Goal: Information Seeking & Learning: Check status

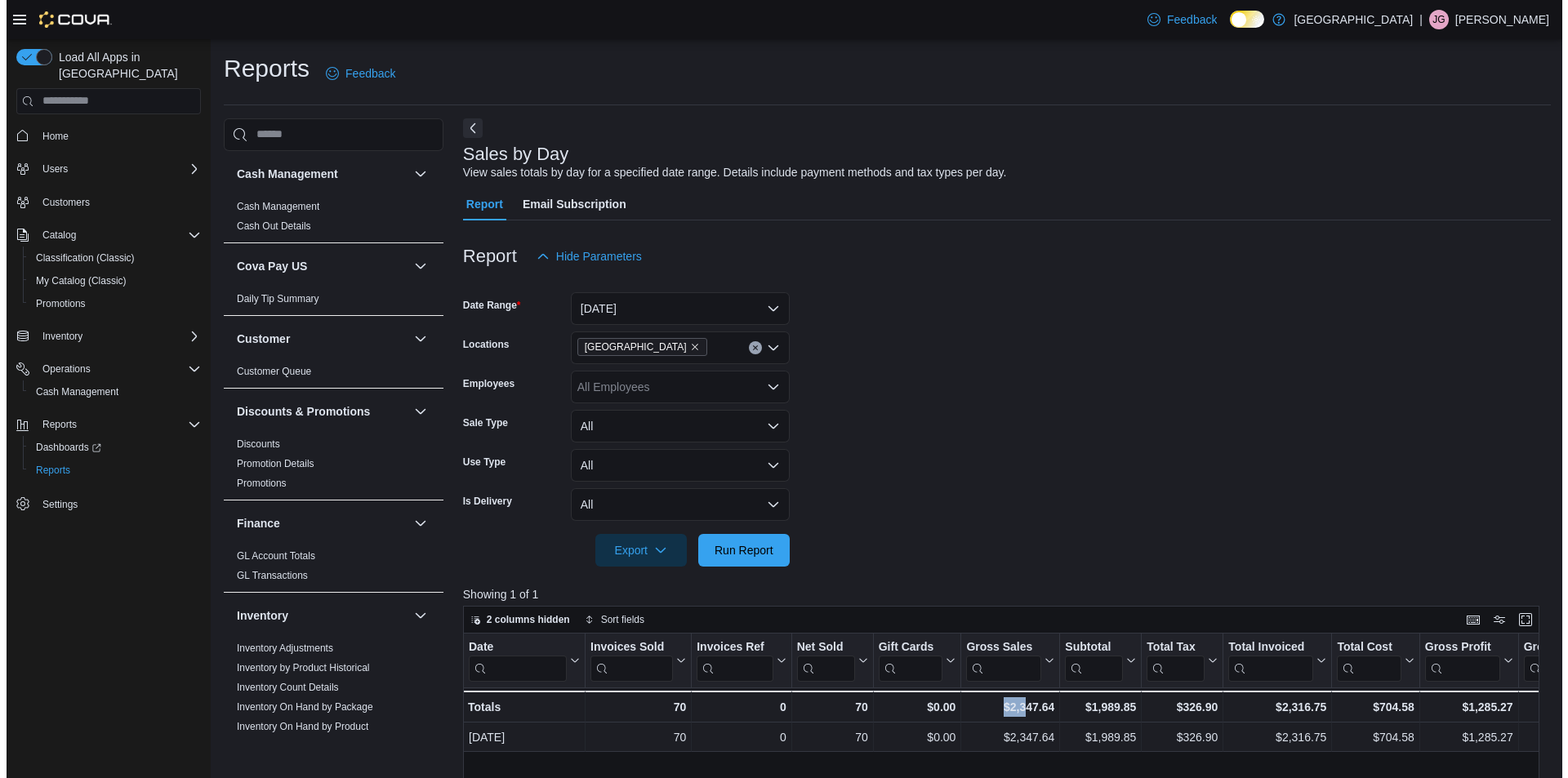
scroll to position [0, 158]
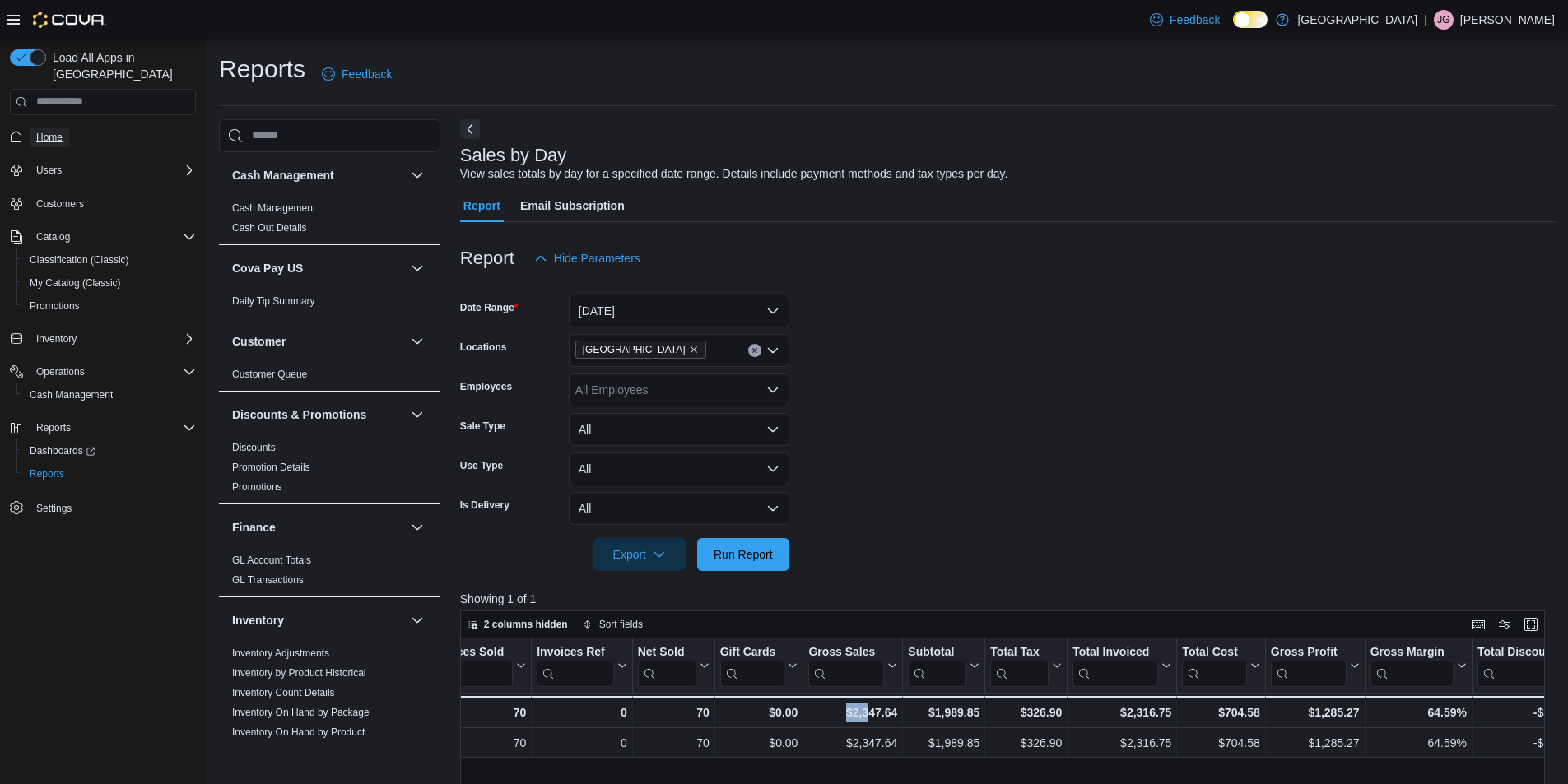
click at [57, 131] on span "Home" at bounding box center [49, 137] width 27 height 13
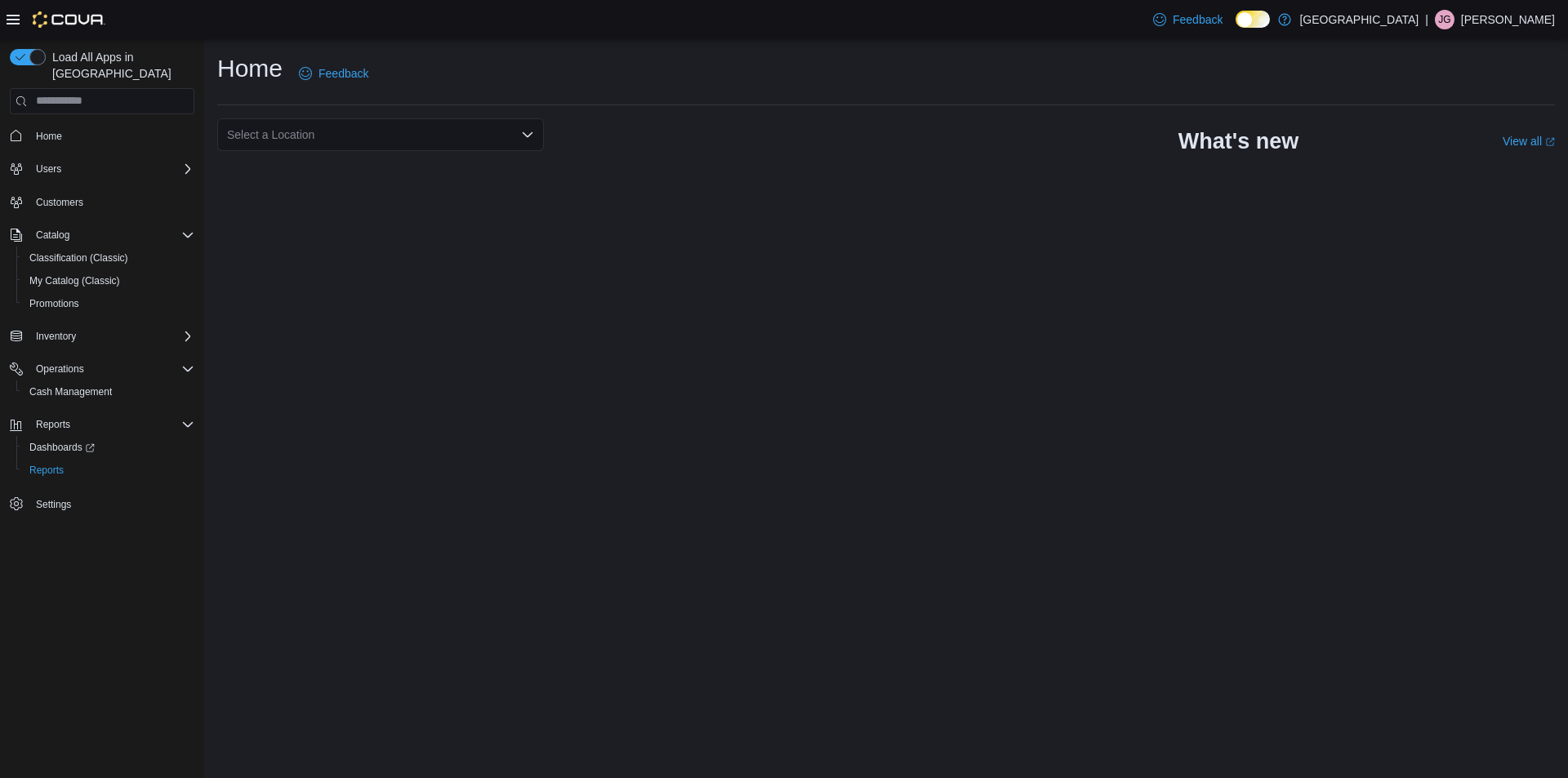
click at [520, 131] on div "Select a Location" at bounding box center [381, 135] width 327 height 33
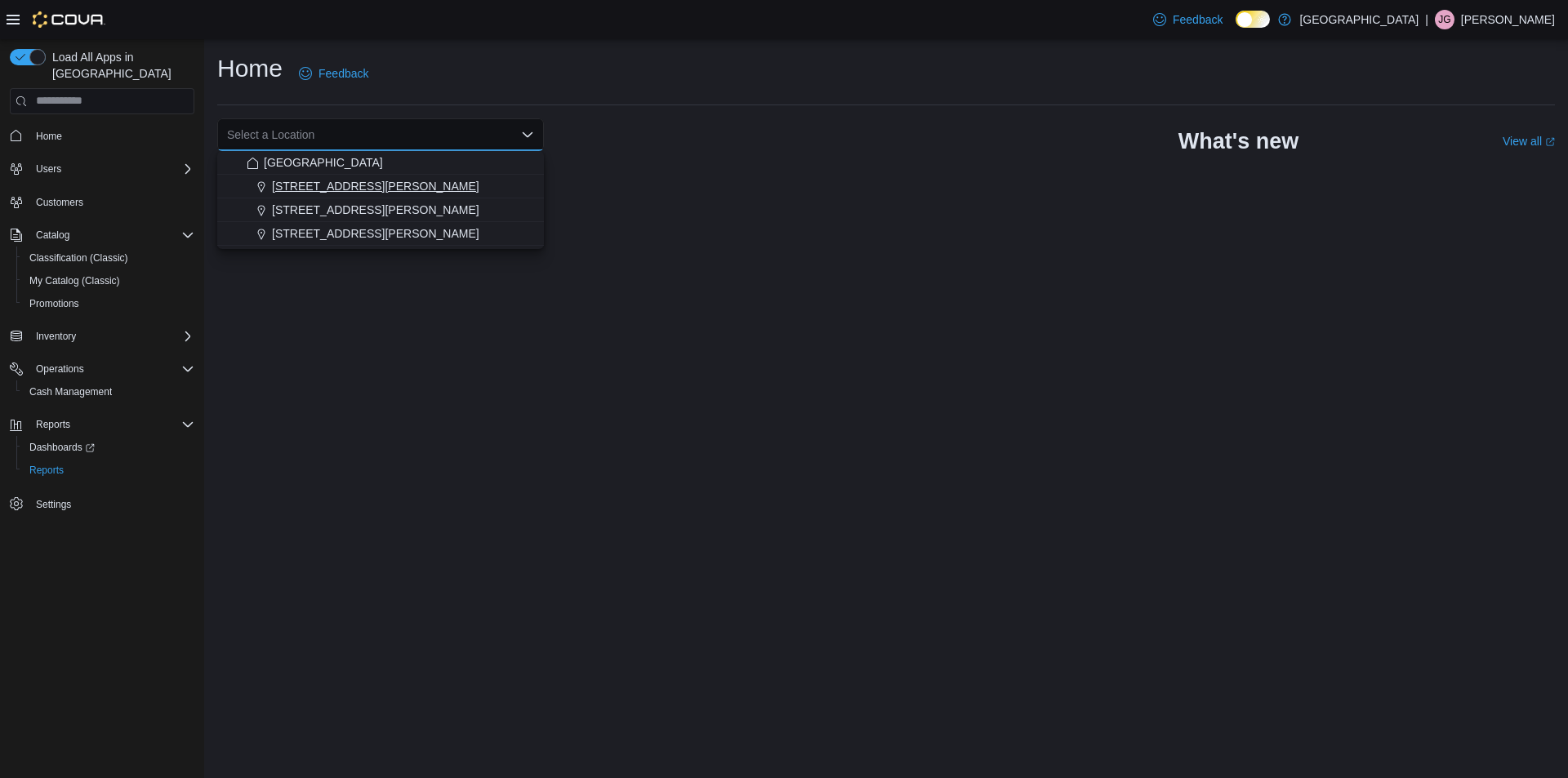
click at [366, 190] on div "[STREET_ADDRESS][PERSON_NAME]" at bounding box center [390, 186] width 288 height 16
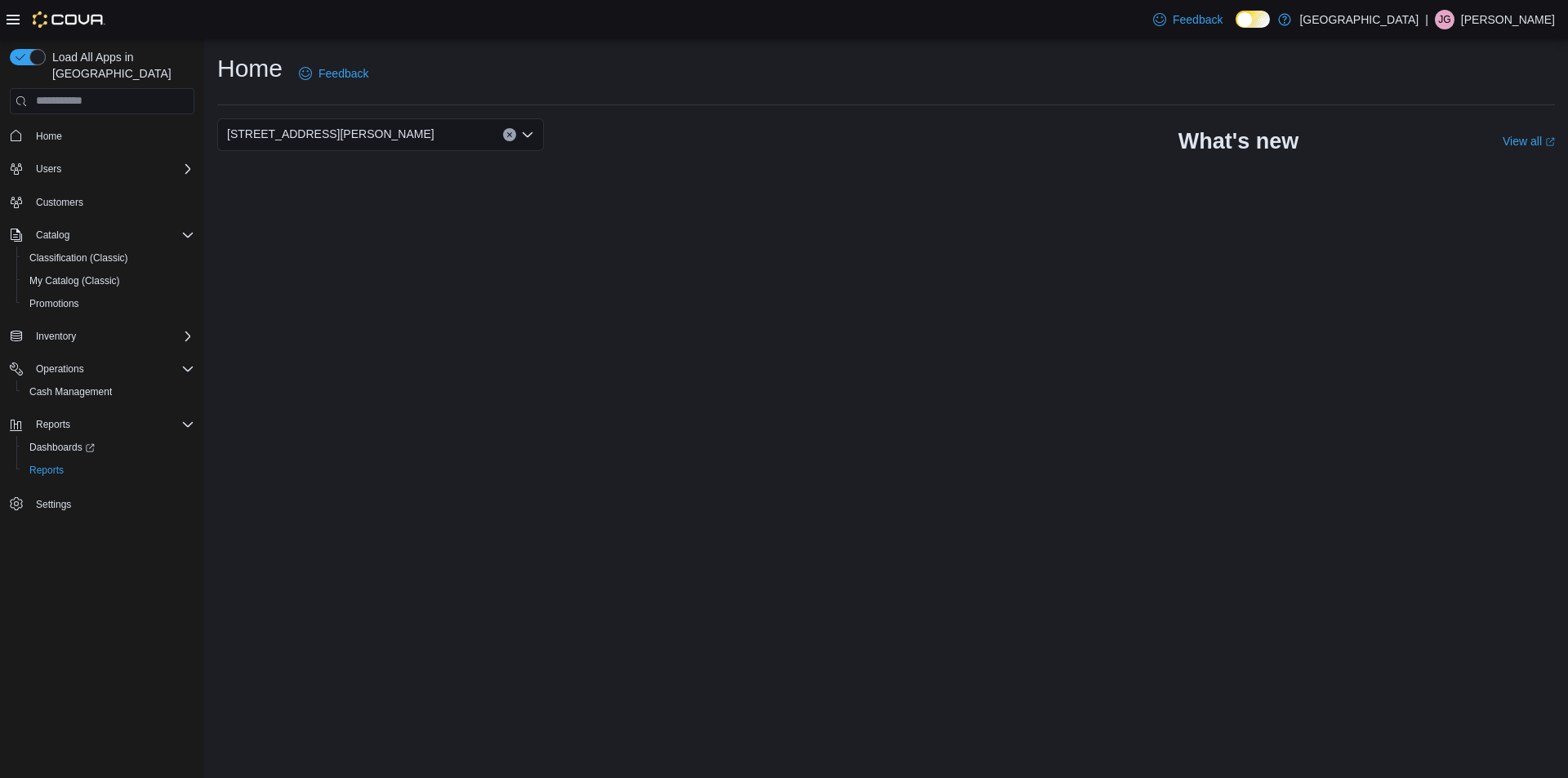
click at [797, 101] on div "Home Feedback" at bounding box center [886, 79] width 1337 height 53
click at [527, 136] on icon "Open list of options" at bounding box center [527, 133] width 10 height 5
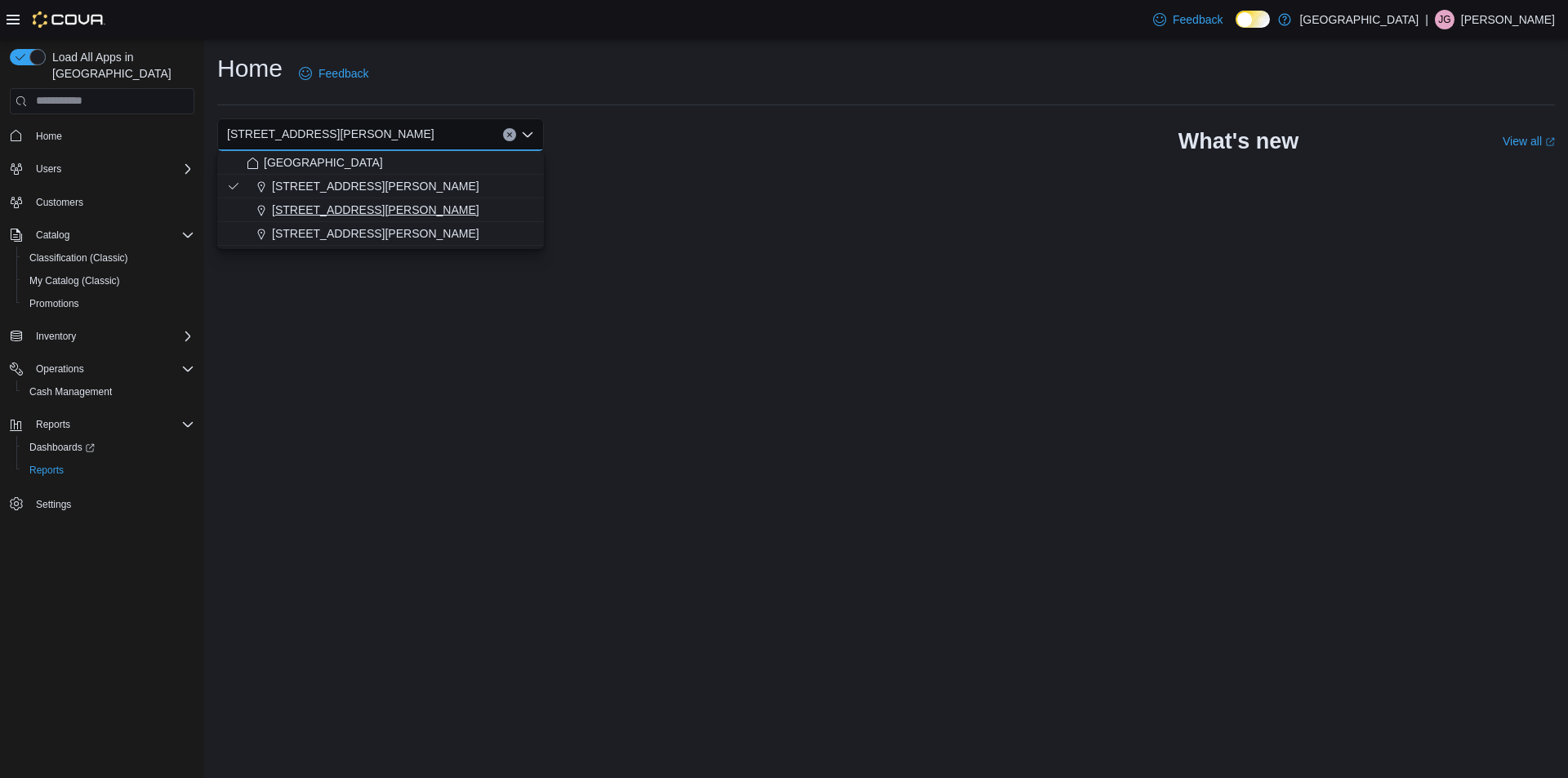
click at [358, 219] on button "[STREET_ADDRESS][PERSON_NAME]" at bounding box center [381, 210] width 327 height 24
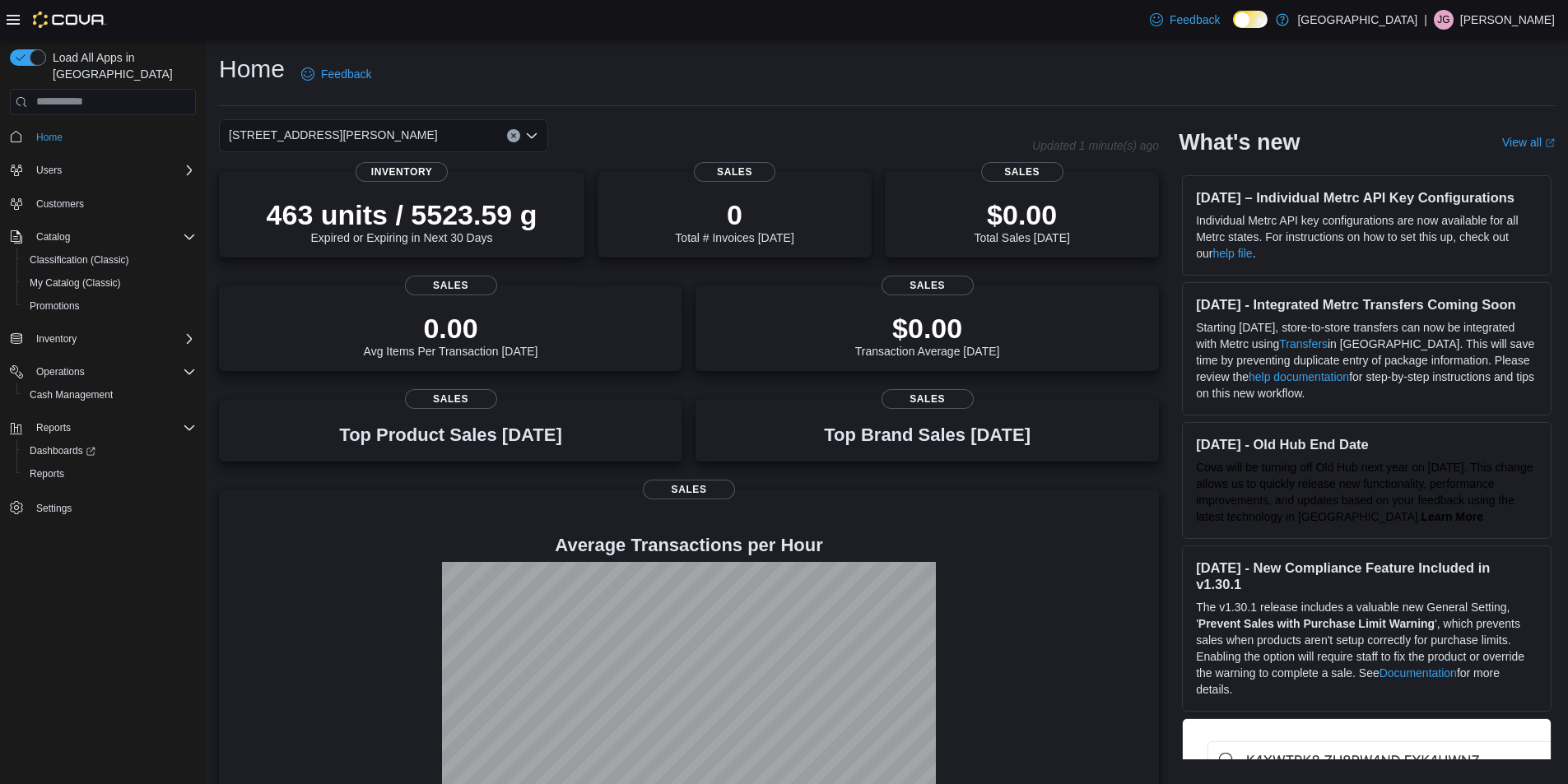
click at [533, 134] on icon "Open list of options" at bounding box center [531, 135] width 13 height 13
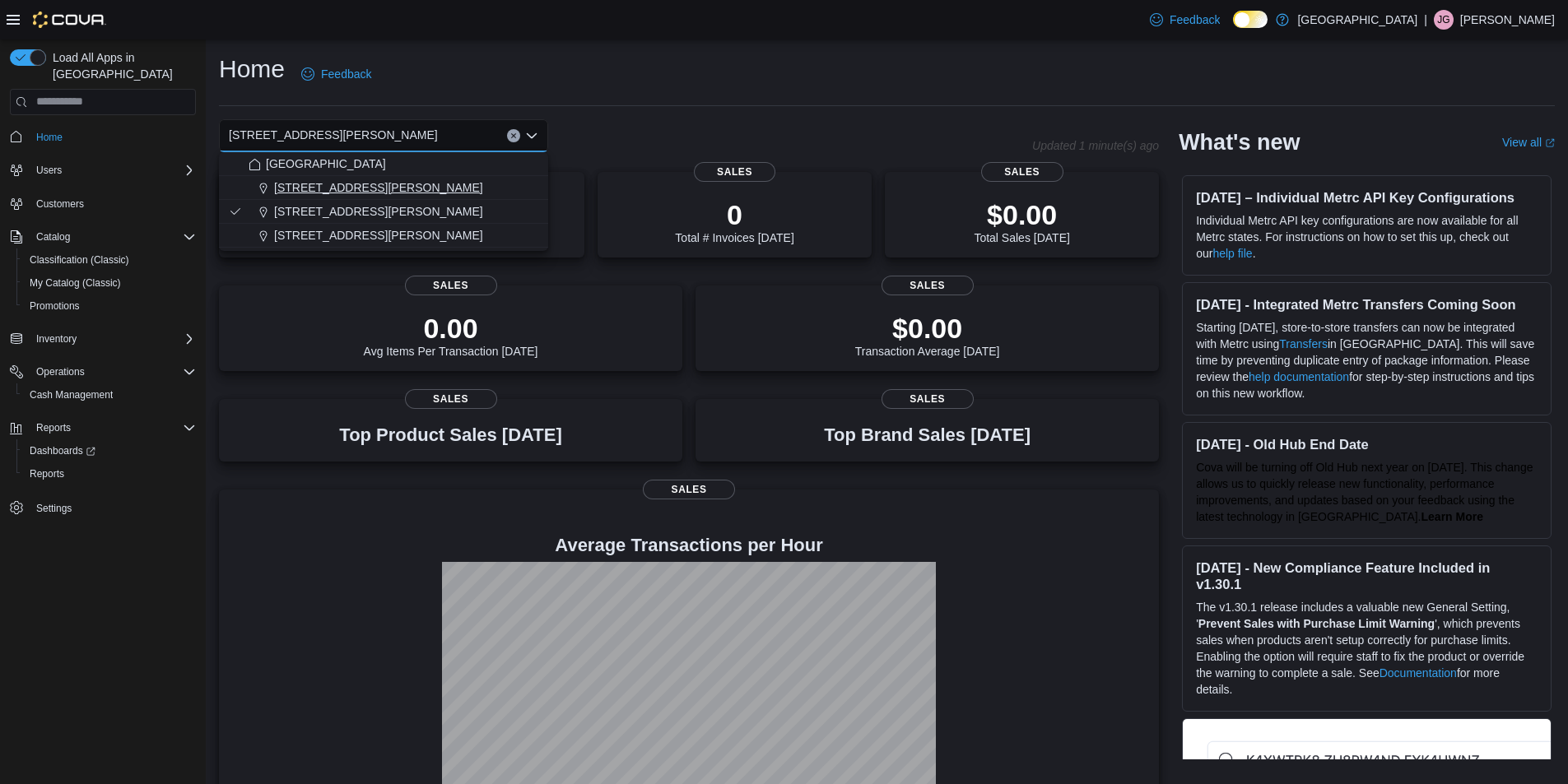
click at [357, 190] on span "[STREET_ADDRESS][PERSON_NAME]" at bounding box center [378, 188] width 209 height 17
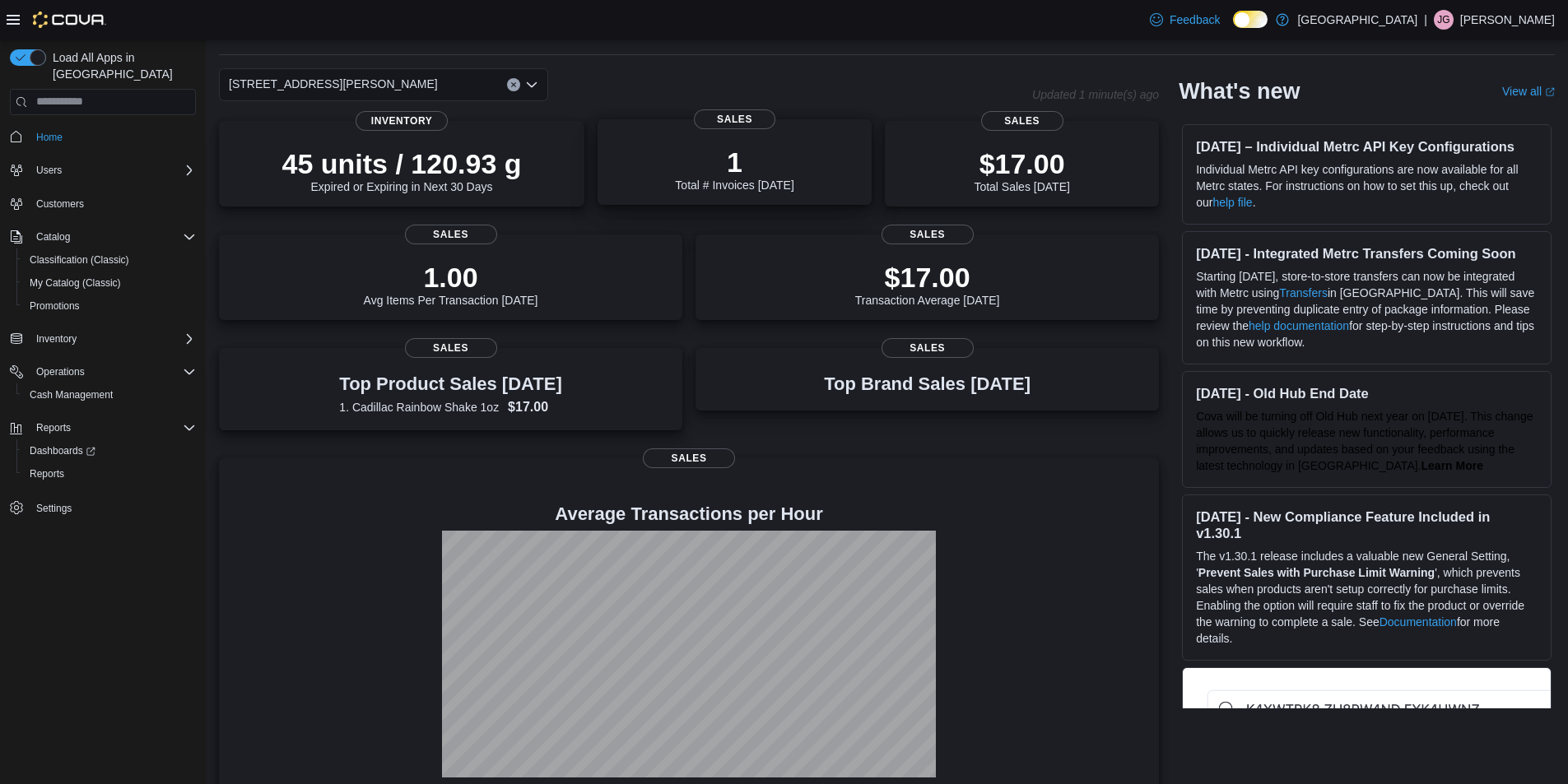
scroll to position [79, 0]
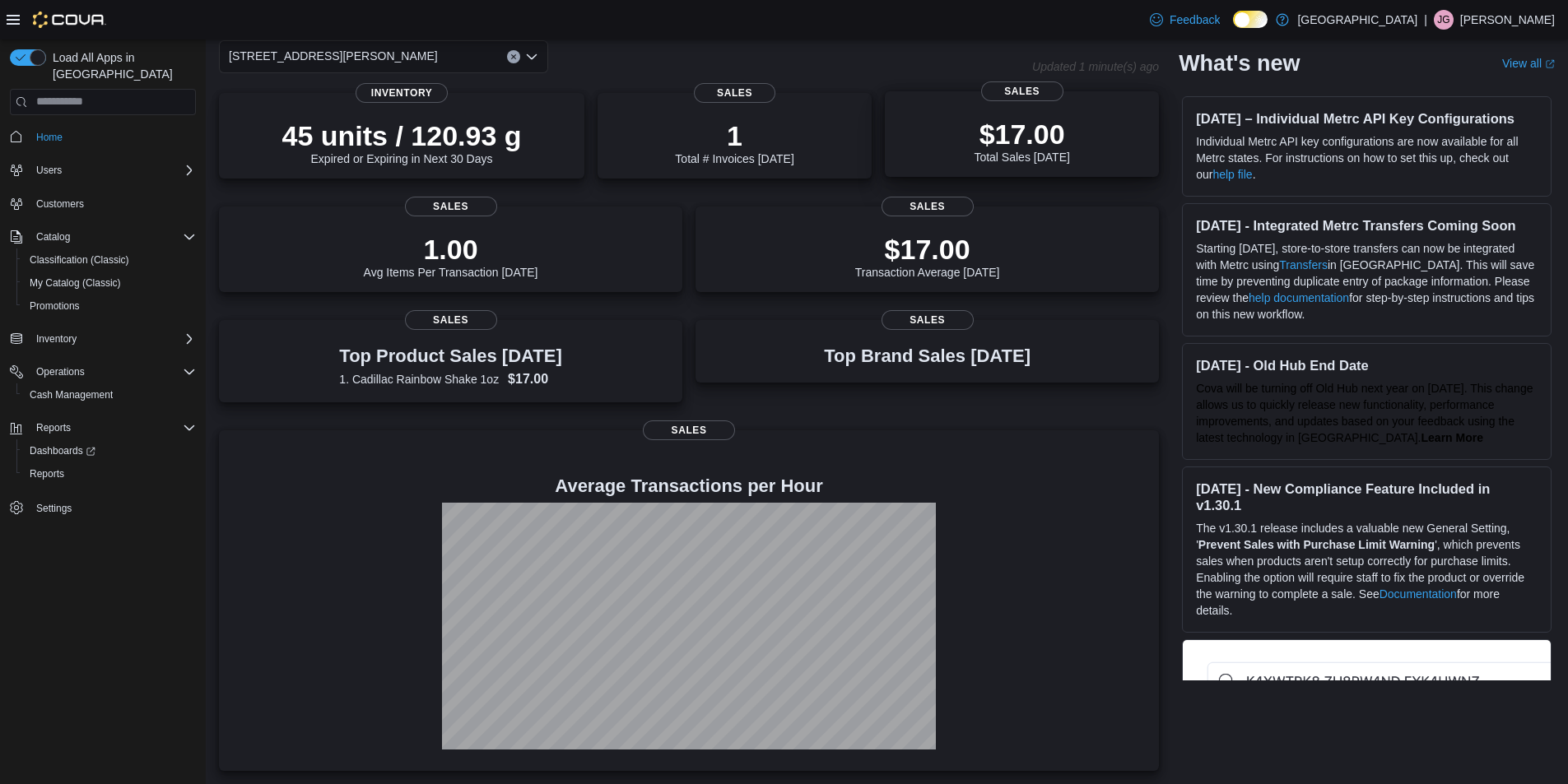
click at [1029, 150] on div "$17.00 Total Sales [DATE]" at bounding box center [1022, 141] width 96 height 46
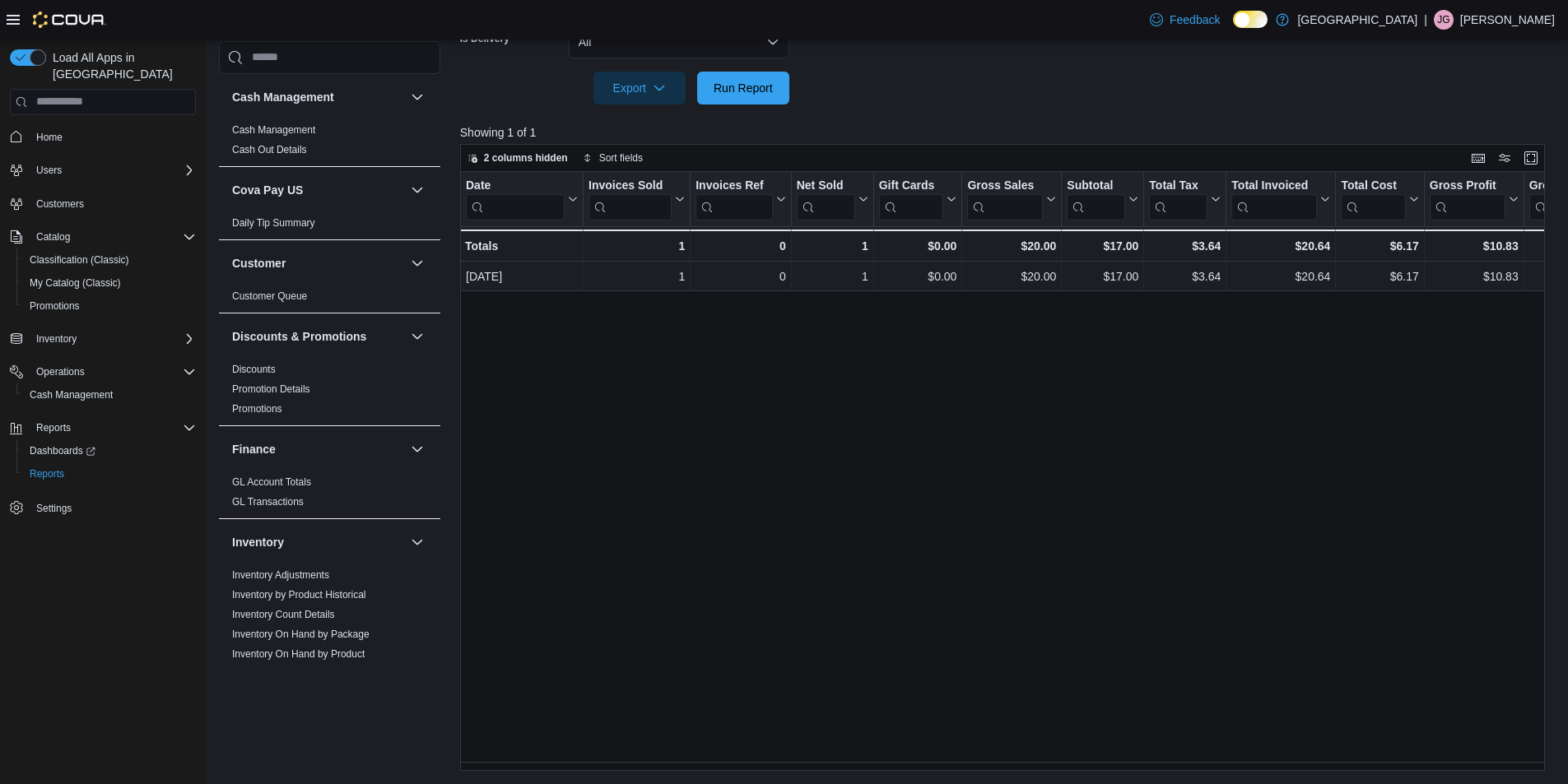
click at [948, 760] on div "Date Click to view column header actions Invoices Sold Click to view column hea…" at bounding box center [1008, 471] width 1097 height 599
